Goal: Task Accomplishment & Management: Manage account settings

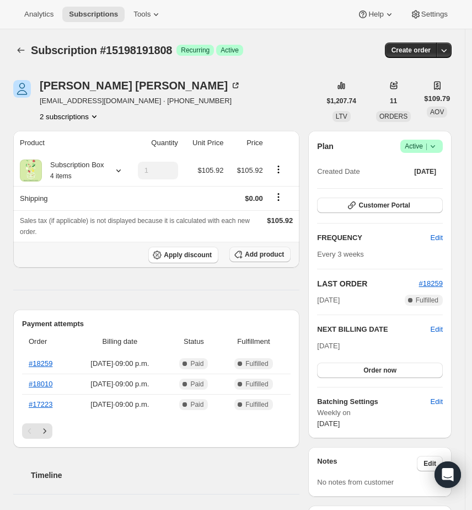
click at [284, 258] on span "Add product" at bounding box center [264, 254] width 39 height 9
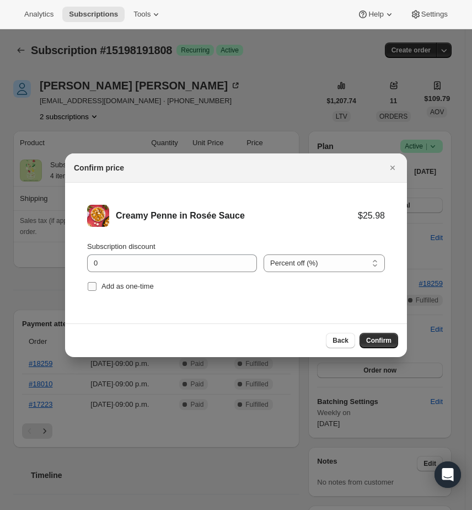
click at [131, 288] on span "Add as one-time" at bounding box center [127, 286] width 52 height 8
click at [97, 288] on input "Add as one-time" at bounding box center [92, 286] width 9 height 9
checkbox input "true"
click at [137, 276] on div "Subscription discount 0 Percent off (%) Amount off ($) Percent off (%) Add as o…" at bounding box center [236, 267] width 298 height 53
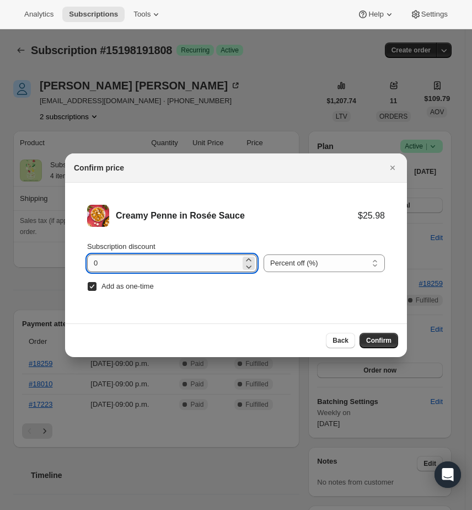
click at [141, 268] on input "0" at bounding box center [163, 263] width 153 height 18
type input "100"
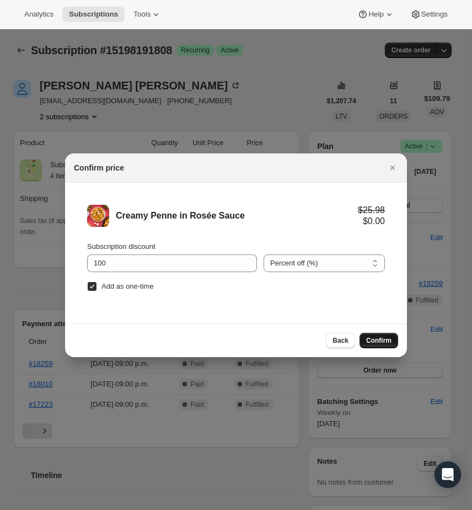
click at [375, 333] on button "Confirm" at bounding box center [379, 340] width 39 height 15
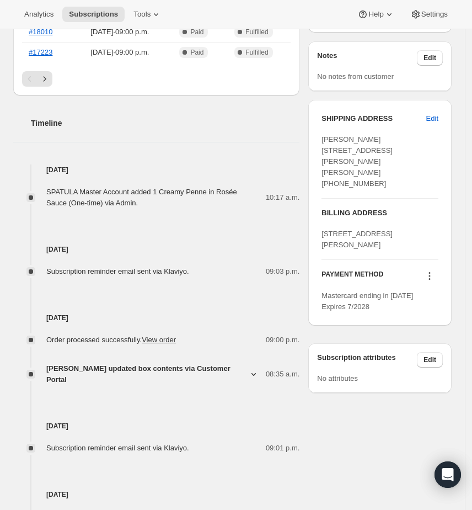
scroll to position [414, 0]
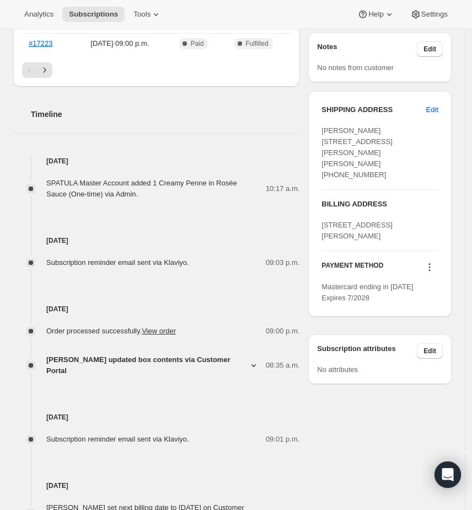
click at [383, 137] on span "Sergio Cavicchia 18 Jackson Street Vaughan ON, L6A 3Y3 Canada (416) 564-9357" at bounding box center [357, 152] width 71 height 52
copy span "18 Jackson Street"
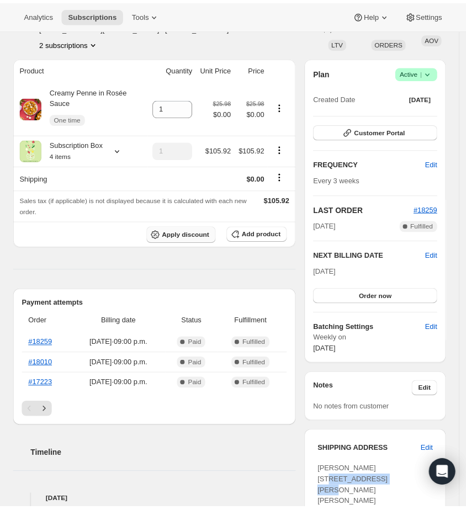
scroll to position [0, 0]
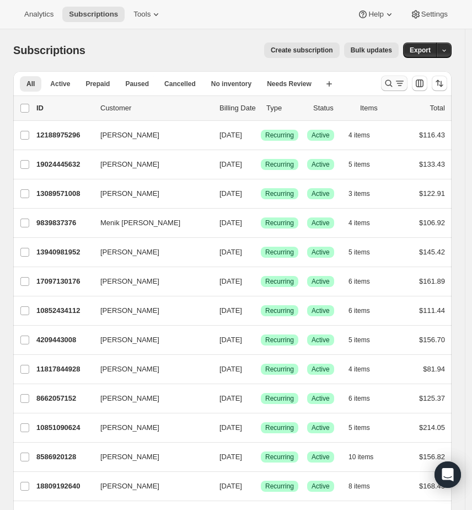
click at [394, 81] on icon "Search and filter results" at bounding box center [388, 83] width 11 height 11
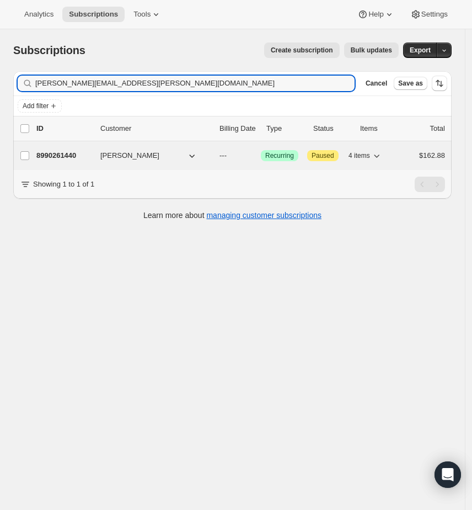
type input "[PERSON_NAME][EMAIL_ADDRESS][PERSON_NAME][DOMAIN_NAME]"
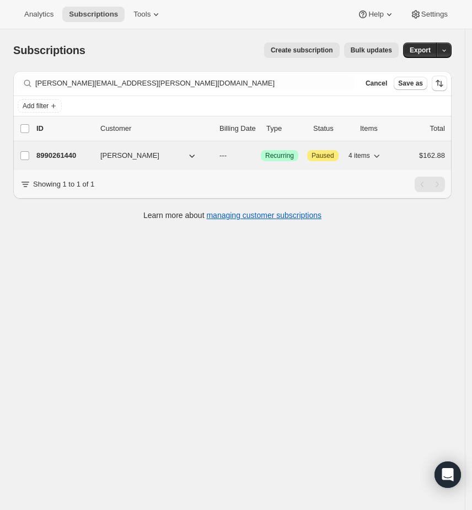
click at [86, 155] on p "8990261440" at bounding box center [63, 155] width 55 height 11
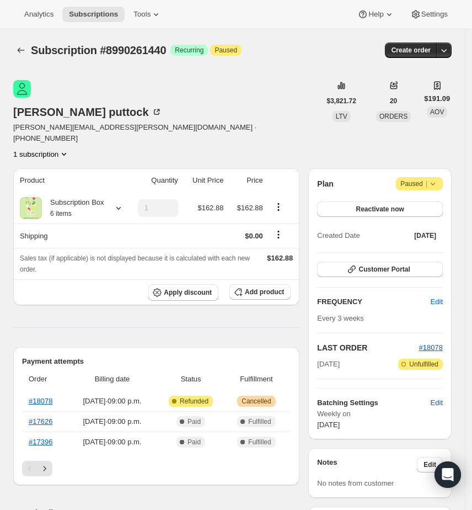
click at [443, 177] on div "Attention Paused |" at bounding box center [419, 183] width 47 height 13
click at [439, 178] on icon at bounding box center [432, 183] width 11 height 11
click at [416, 201] on button "Reactivate now" at bounding box center [380, 208] width 126 height 15
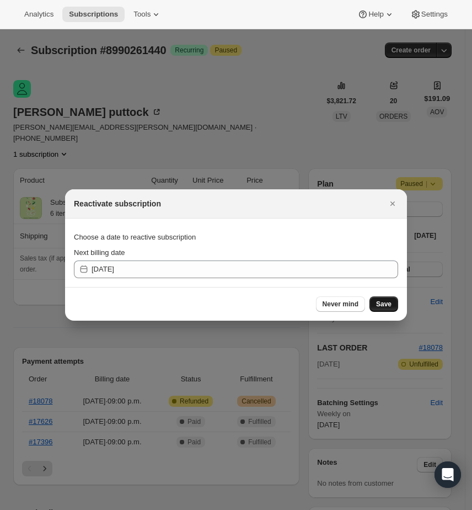
click at [381, 307] on span "Save" at bounding box center [383, 304] width 15 height 9
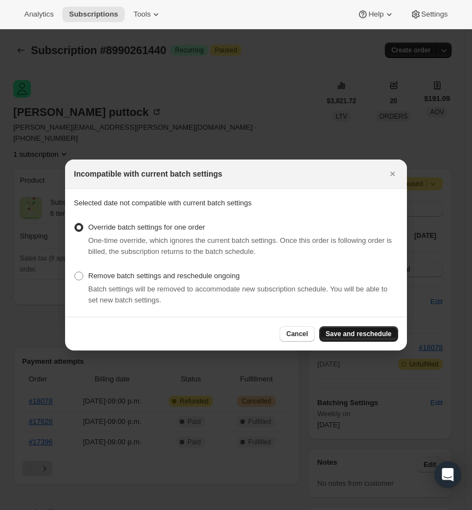
click at [356, 335] on span "Save and reschedule" at bounding box center [359, 333] width 66 height 9
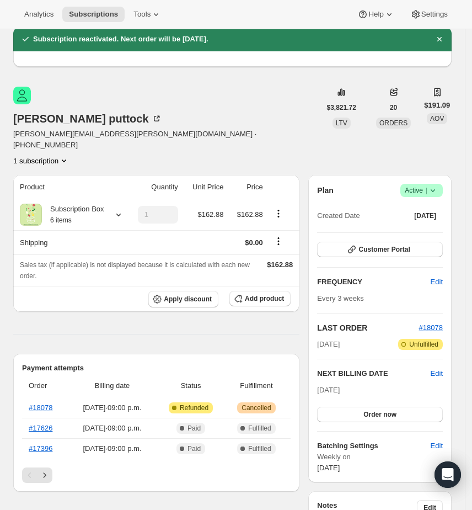
scroll to position [62, 0]
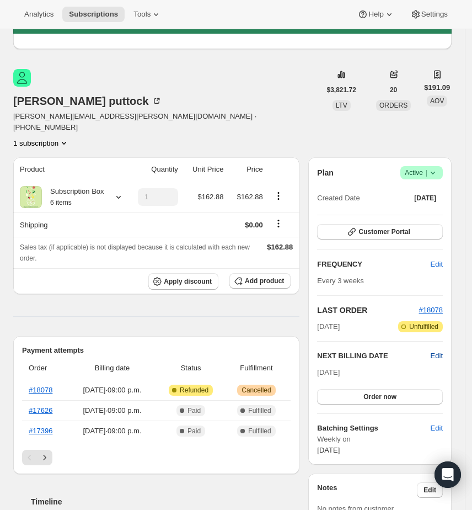
click at [442, 350] on span "Edit" at bounding box center [437, 355] width 12 height 11
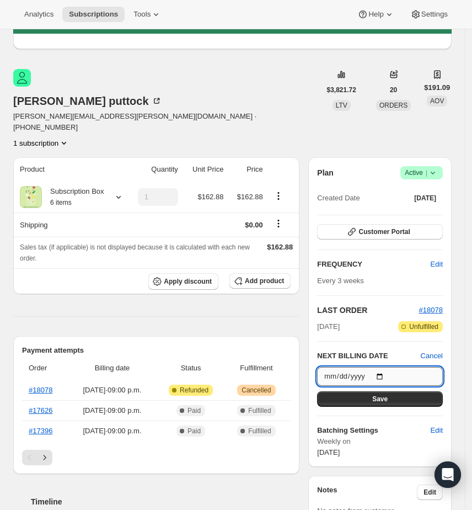
click at [392, 367] on input "[DATE]" at bounding box center [380, 376] width 126 height 19
type input "[DATE]"
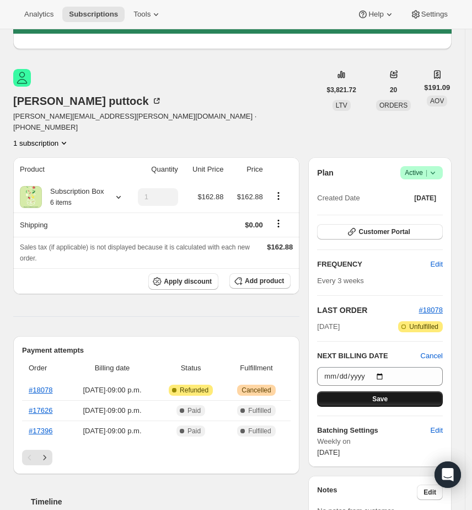
click at [377, 391] on button "Save" at bounding box center [380, 398] width 126 height 15
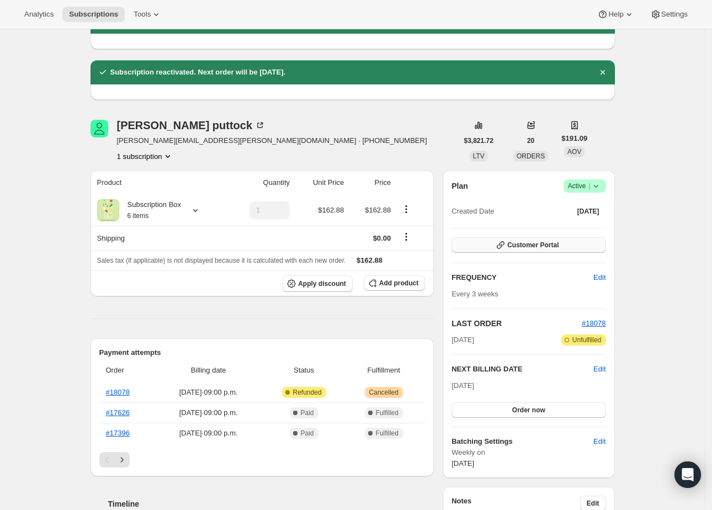
click at [478, 243] on span "Customer Portal" at bounding box center [532, 244] width 51 height 9
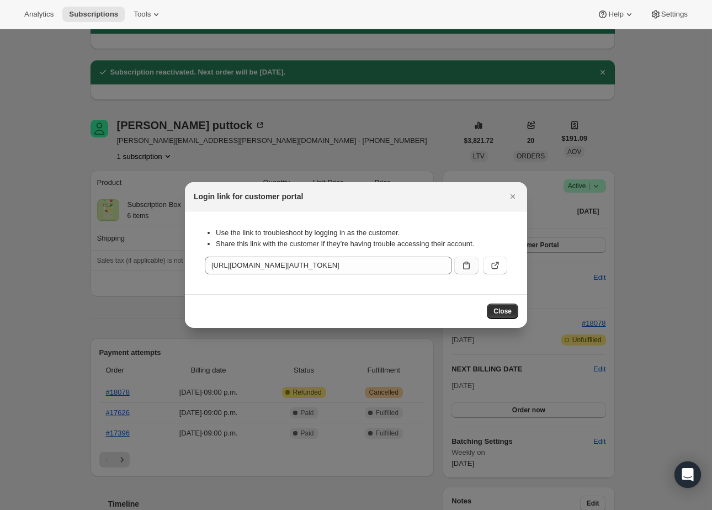
click at [464, 268] on icon ":rj3:" at bounding box center [466, 265] width 11 height 11
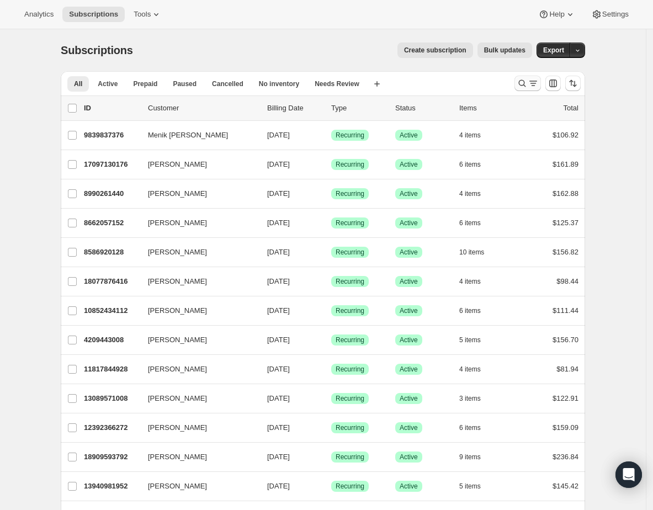
click at [524, 83] on icon "Search and filter results" at bounding box center [521, 83] width 11 height 11
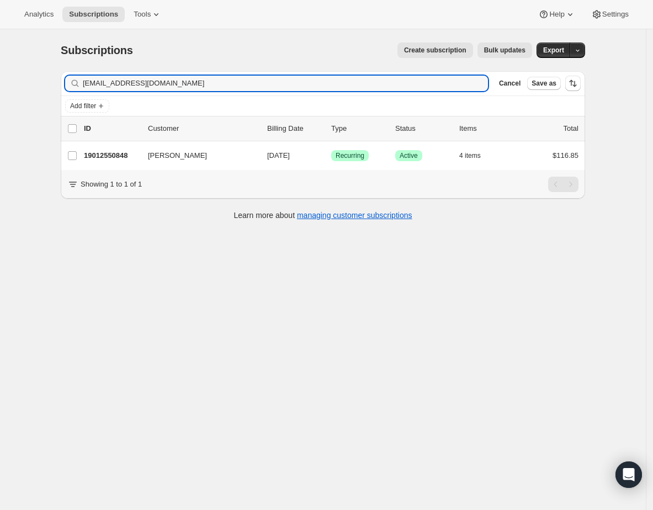
type input "ayoung05@cogeco.ca"
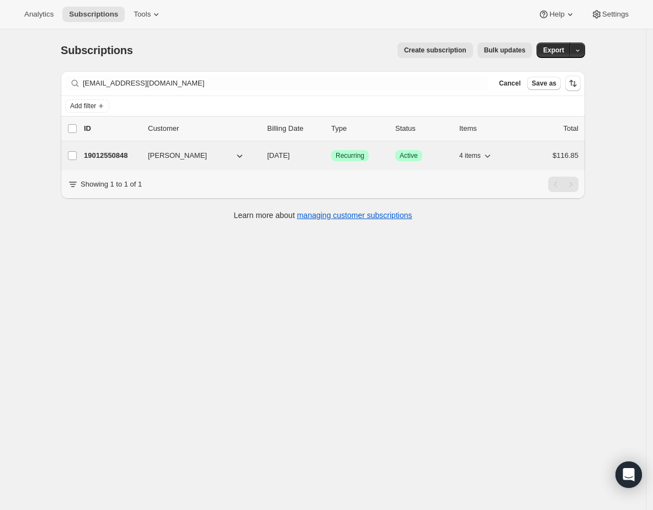
click at [107, 158] on p "19012550848" at bounding box center [111, 155] width 55 height 11
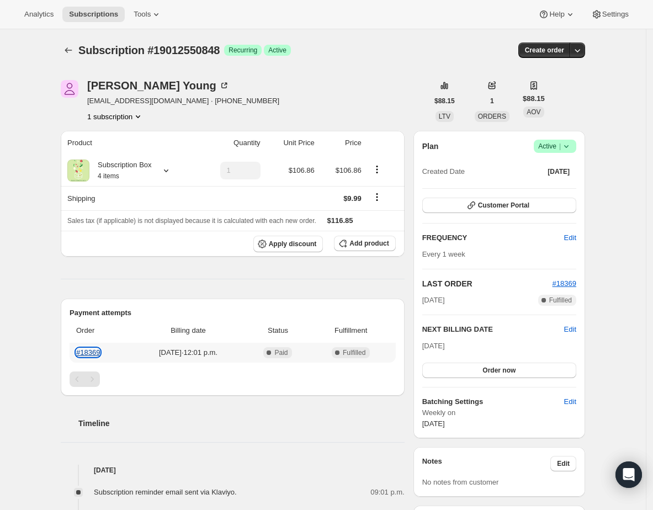
click at [98, 355] on link "#18369" at bounding box center [88, 352] width 24 height 8
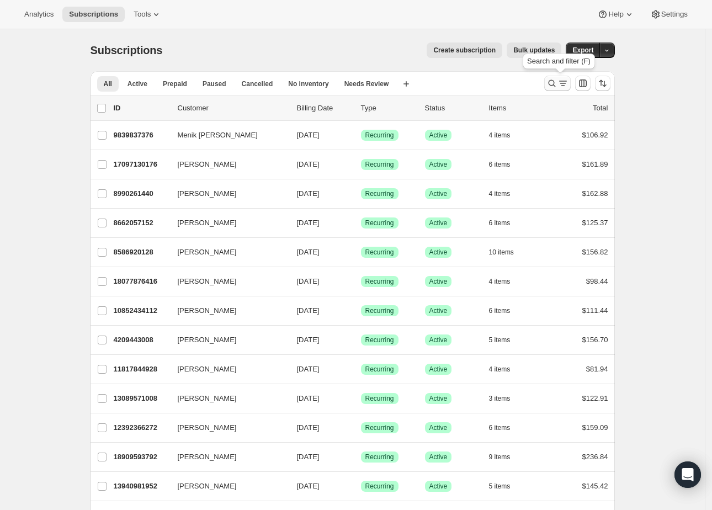
click at [552, 82] on icon "Search and filter results" at bounding box center [551, 83] width 11 height 11
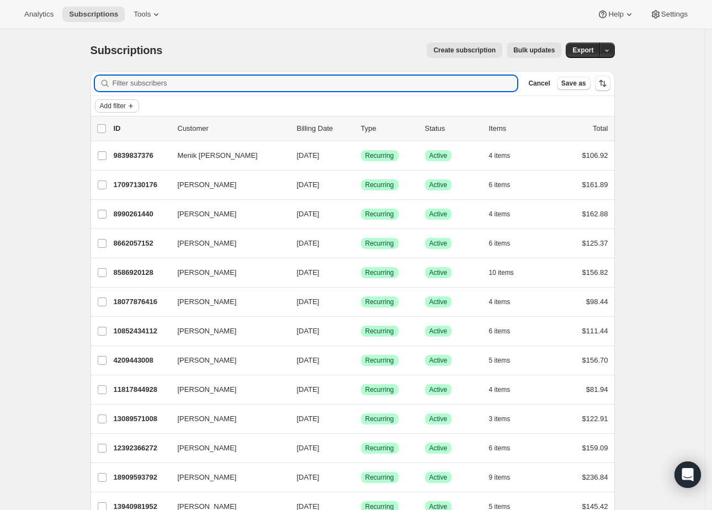
click at [135, 104] on icon "Add filter" at bounding box center [130, 105] width 9 height 9
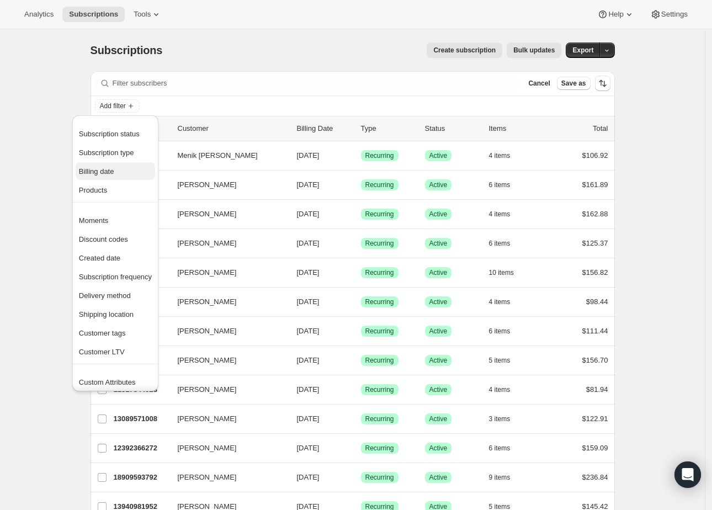
drag, startPoint x: 111, startPoint y: 161, endPoint x: 110, endPoint y: 170, distance: 9.4
click at [110, 170] on ul "Subscription status Subscription type Billing date Products" at bounding box center [115, 162] width 79 height 74
click at [110, 170] on span "Billing date" at bounding box center [96, 171] width 35 height 8
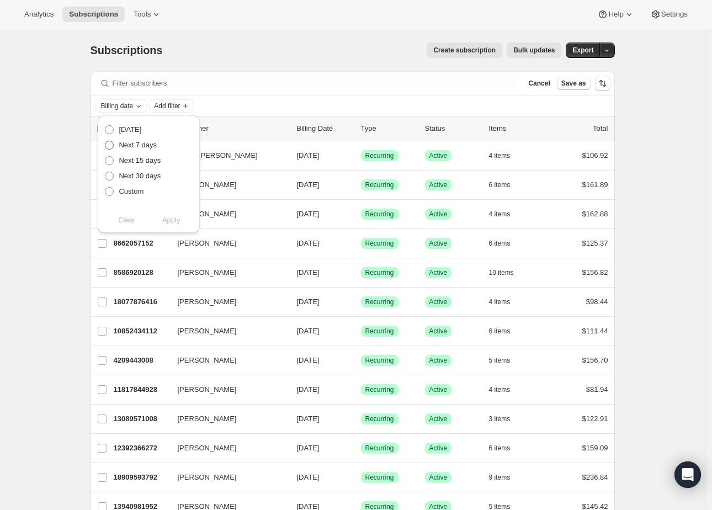
click at [132, 151] on label "Next 7 days" at bounding box center [130, 144] width 52 height 15
click at [105, 141] on input "Next 7 days" at bounding box center [105, 141] width 1 height 1
radio input "true"
click at [171, 220] on span "Apply" at bounding box center [171, 220] width 18 height 11
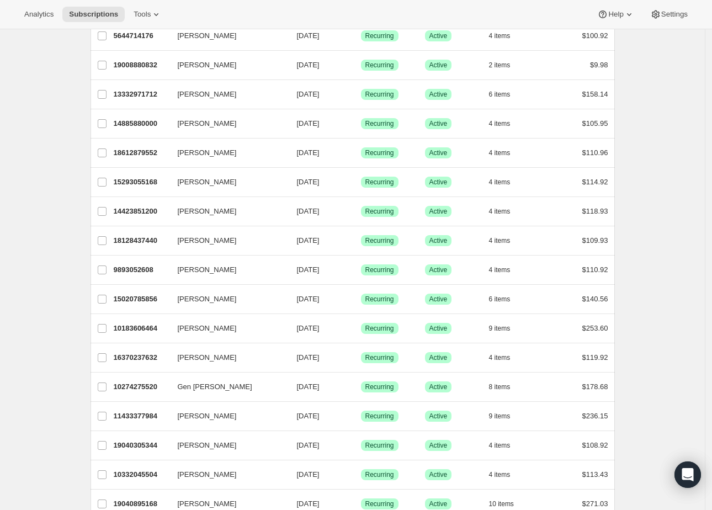
scroll to position [376, 0]
